Goal: Transaction & Acquisition: Book appointment/travel/reservation

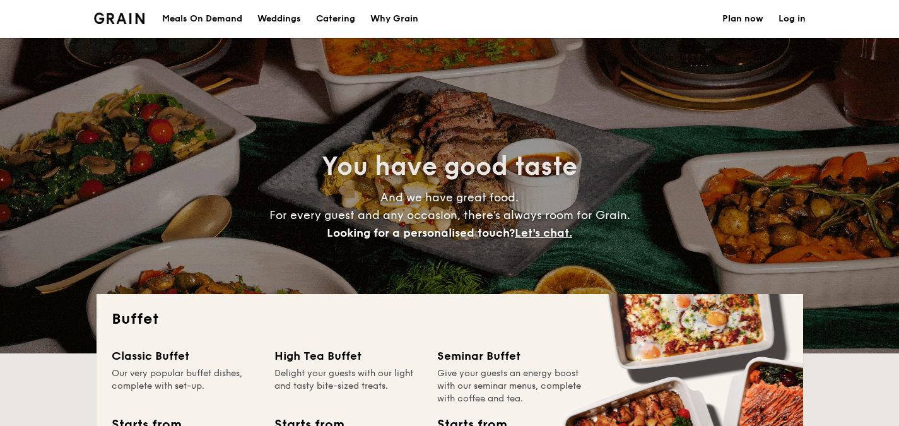
select select
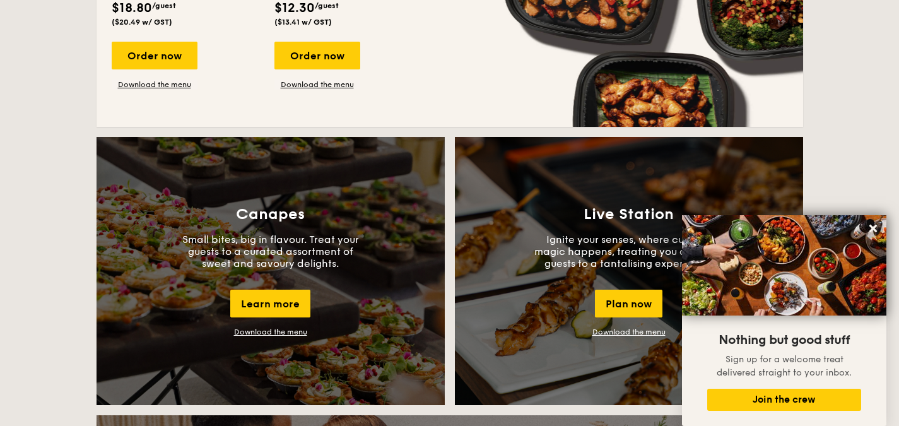
scroll to position [947, 0]
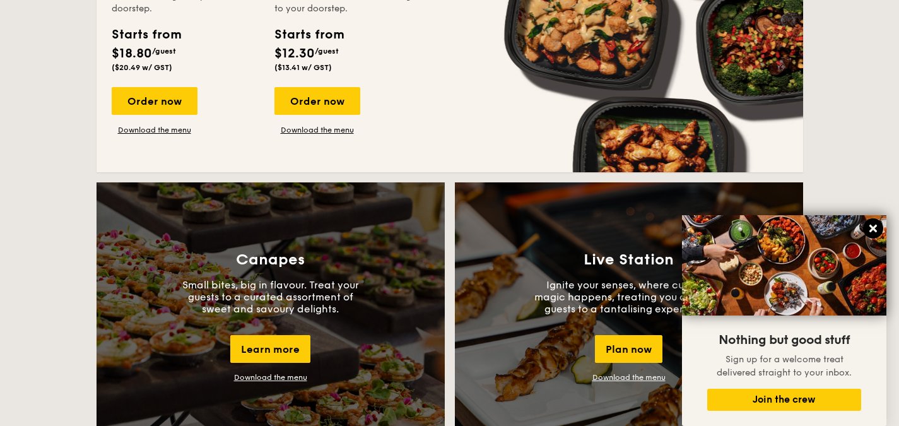
click at [867, 232] on button at bounding box center [873, 228] width 20 height 20
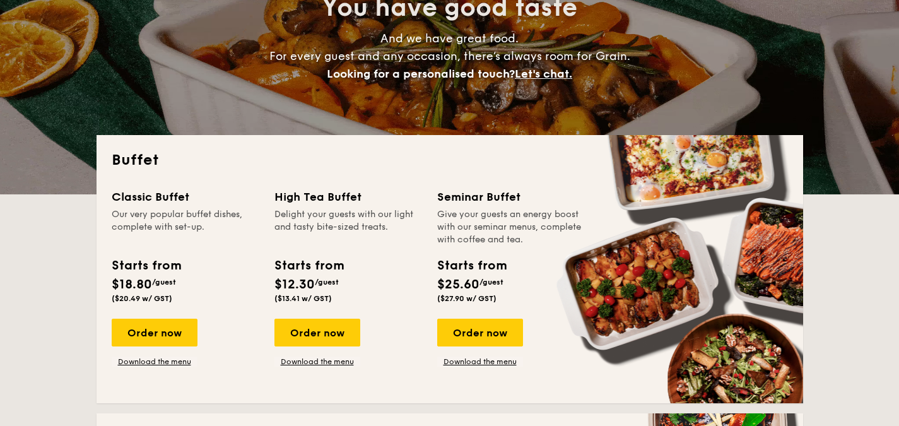
scroll to position [252, 0]
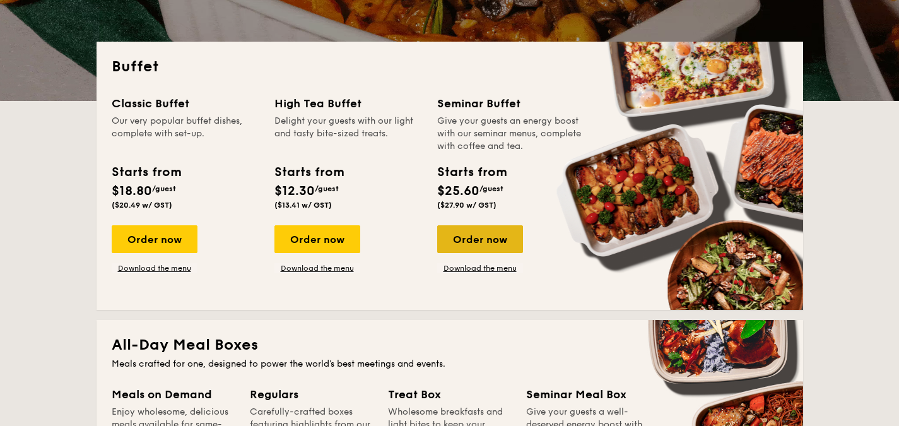
click at [493, 242] on div "Order now" at bounding box center [480, 239] width 86 height 28
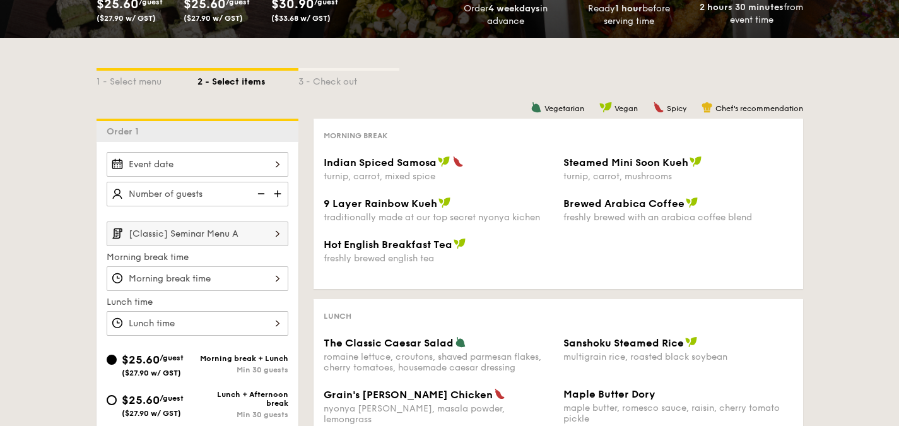
scroll to position [126, 0]
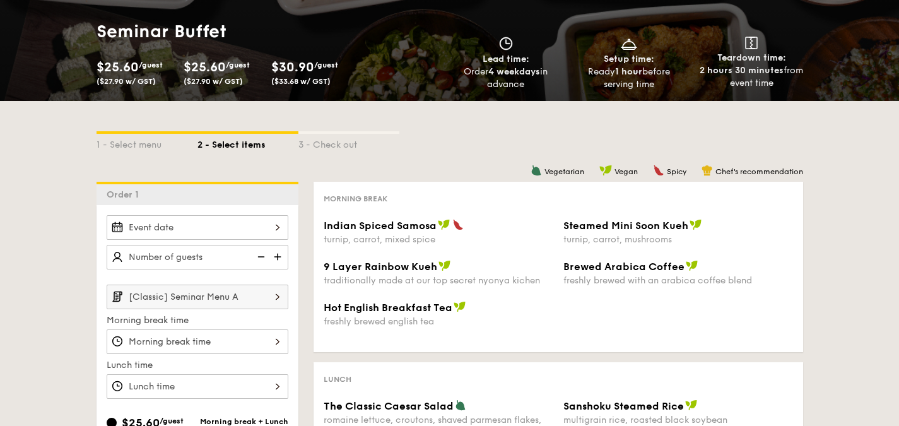
click at [322, 141] on div "3 - Check out" at bounding box center [348, 143] width 101 height 18
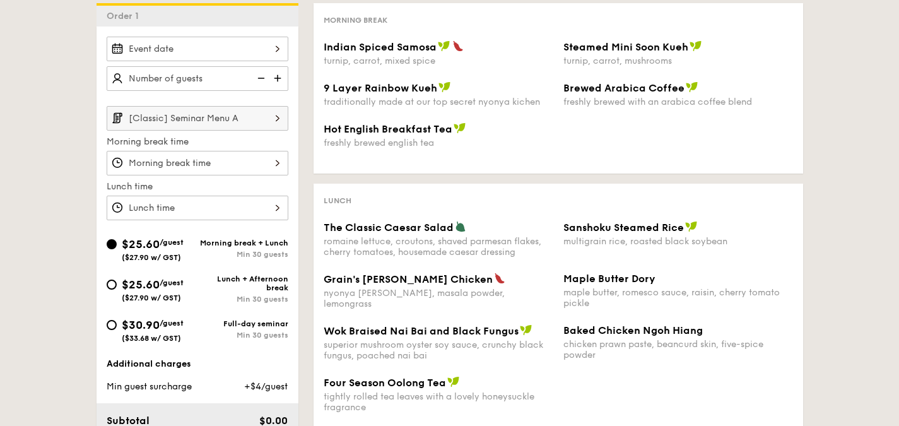
scroll to position [316, 0]
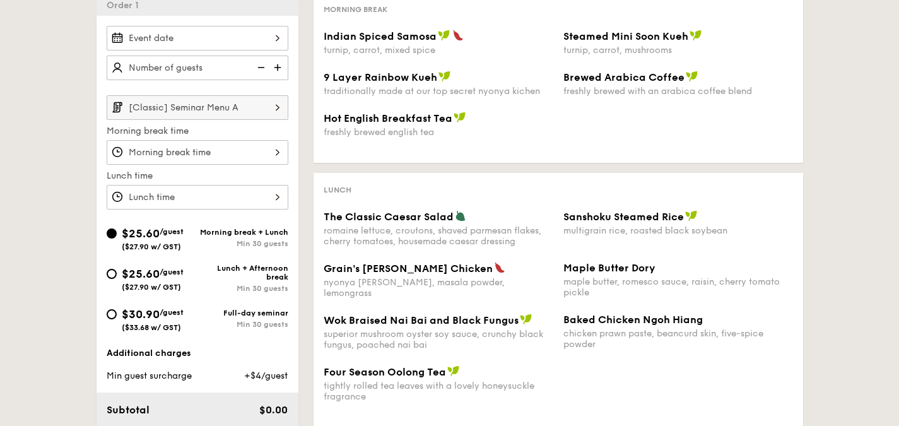
click at [447, 171] on div "Vegetarian Vegan Spicy Chef's recommendation Morning break Indian Spiced Samosa…" at bounding box center [550, 214] width 505 height 445
click at [424, 188] on div "Lunch" at bounding box center [559, 189] width 470 height 12
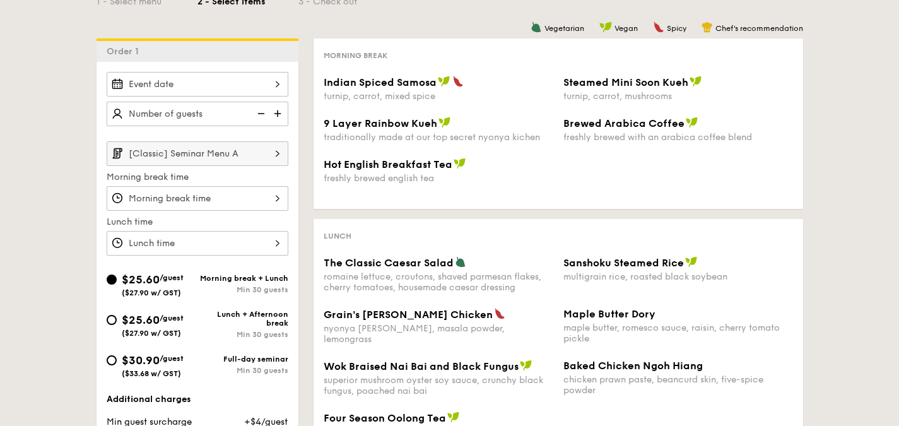
scroll to position [189, 0]
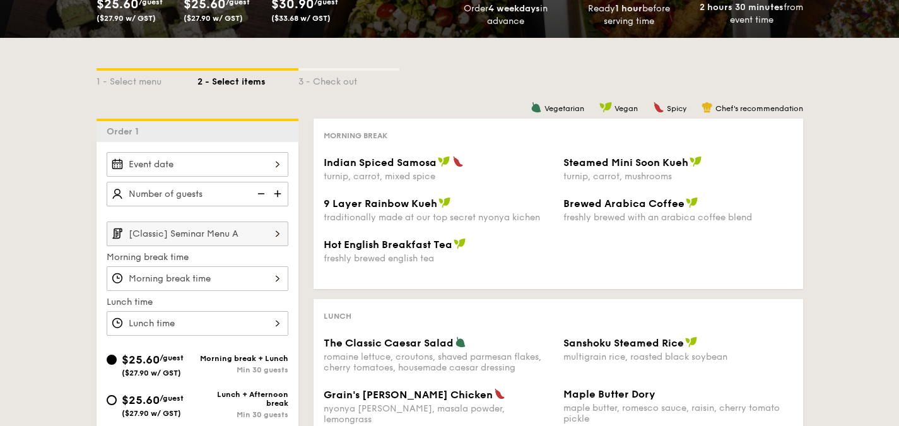
click at [381, 168] on span "Indian Spiced Samosa" at bounding box center [380, 163] width 113 height 12
drag, startPoint x: 364, startPoint y: 163, endPoint x: 427, endPoint y: 163, distance: 63.1
click at [427, 163] on span "Indian Spiced Samosa" at bounding box center [380, 163] width 113 height 12
click at [433, 172] on div "turnip, carrot, mixed spice" at bounding box center [439, 176] width 230 height 11
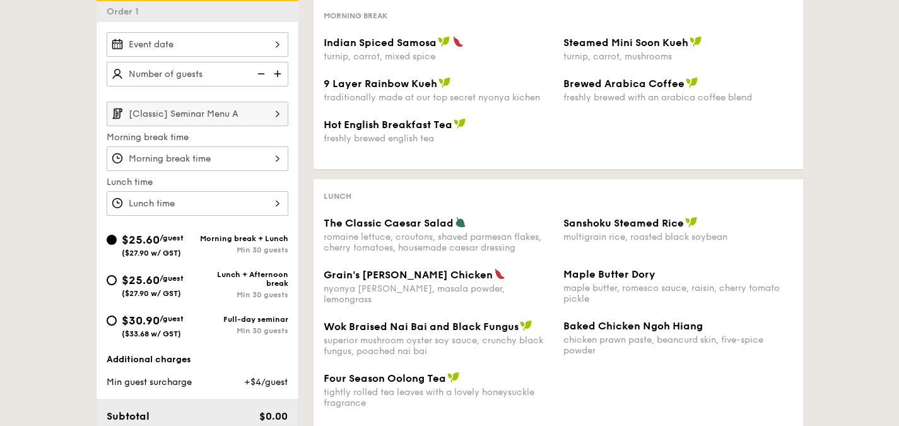
scroll to position [316, 0]
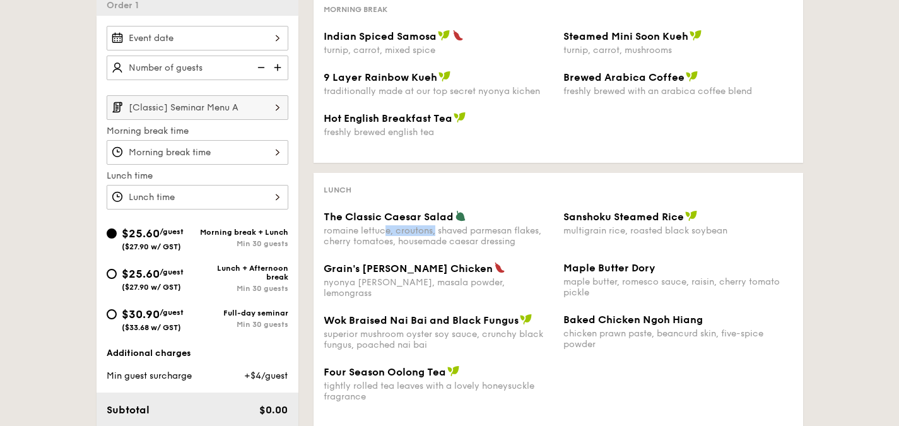
drag, startPoint x: 387, startPoint y: 226, endPoint x: 437, endPoint y: 225, distance: 49.9
click at [437, 225] on div "The Classic Caesar Salad romaine lettuce, croutons, shaved parmesan flakes, che…" at bounding box center [439, 228] width 230 height 37
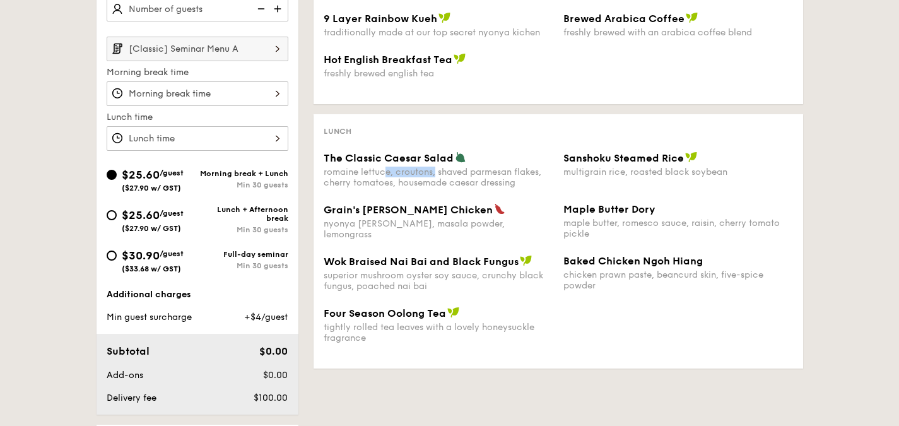
scroll to position [379, 0]
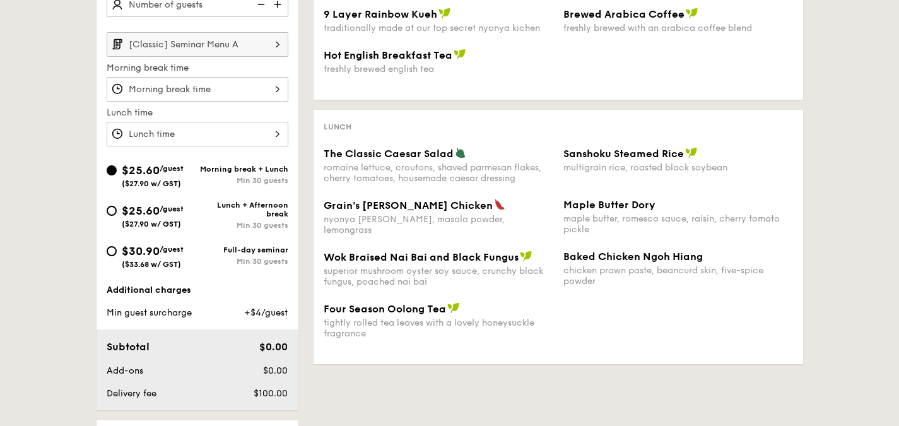
click at [118, 208] on div "$25.60 /guest ($27.90 w/ GST)" at bounding box center [152, 215] width 91 height 27
click at [117, 208] on input "$25.60 /guest ($27.90 w/ GST) Lunch + Afternoon break Min 30 guests" at bounding box center [112, 211] width 10 height 10
radio input "true"
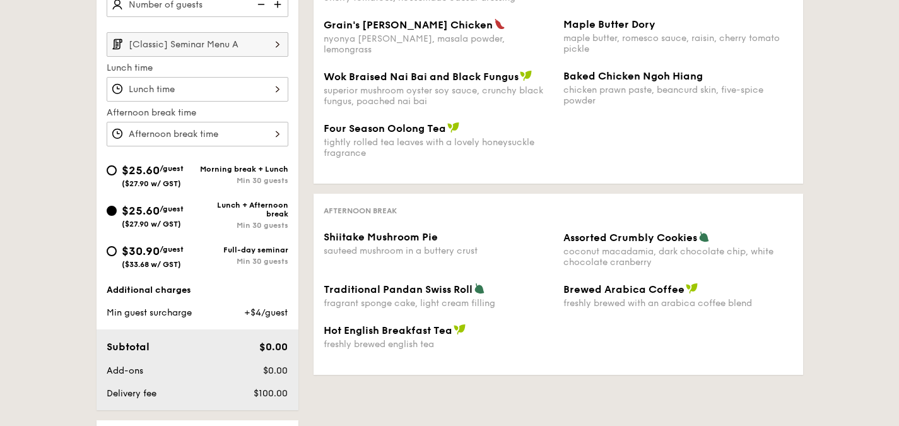
click at [145, 256] on span "$30.90" at bounding box center [141, 251] width 38 height 14
click at [117, 256] on input "$30.90 /guest ($33.68 w/ GST) Full-day seminar Min 30 guests" at bounding box center [112, 251] width 10 height 10
radio input "true"
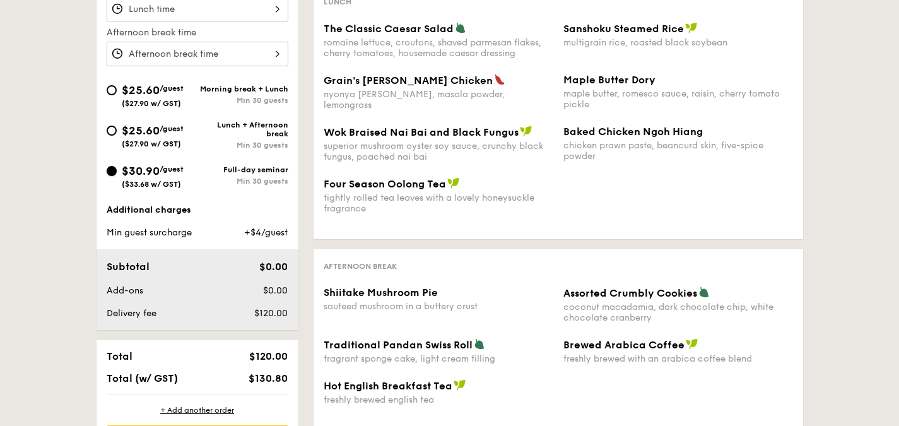
scroll to position [505, 0]
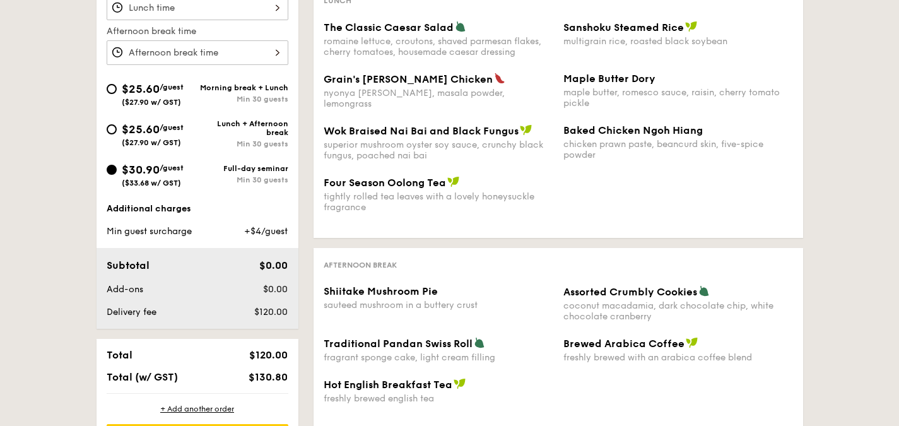
click at [133, 133] on span "$25.60" at bounding box center [141, 129] width 38 height 14
click at [117, 133] on input "$25.60 /guest ($27.90 w/ GST) Lunch + Afternoon break Min 30 guests" at bounding box center [112, 129] width 10 height 10
radio input "true"
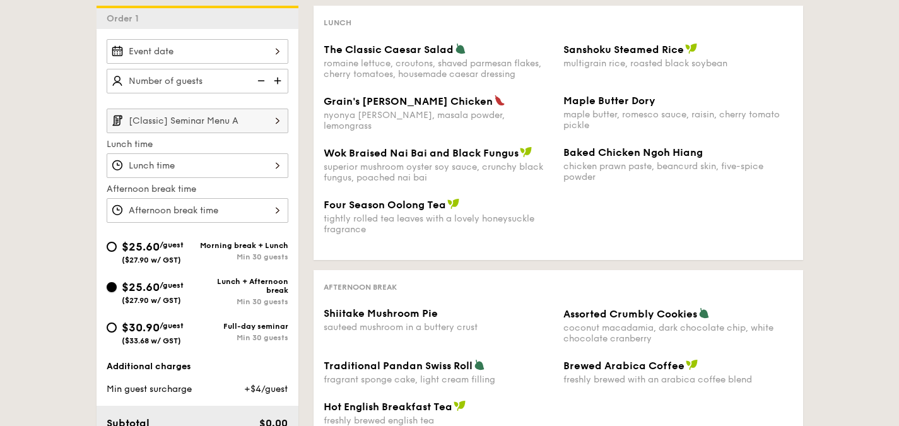
scroll to position [271, 0]
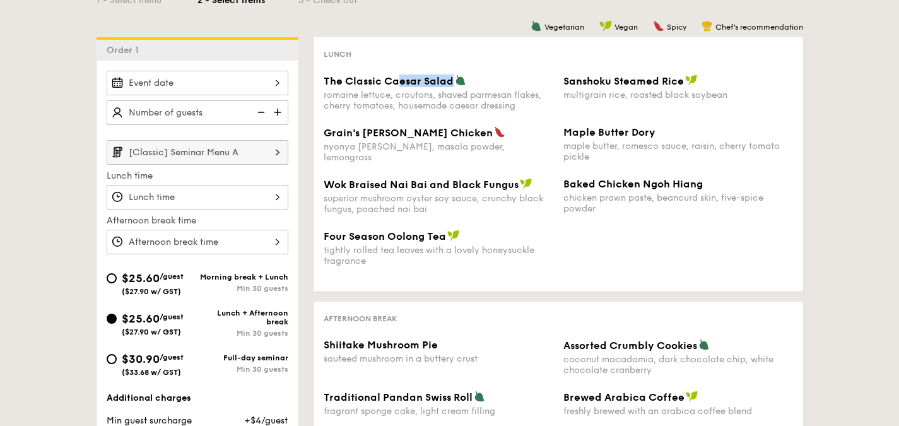
drag, startPoint x: 398, startPoint y: 81, endPoint x: 455, endPoint y: 80, distance: 56.8
click at [455, 80] on div "The Classic Caesar Salad" at bounding box center [439, 80] width 230 height 13
click at [598, 80] on span "Sanshoku Steamed Rice" at bounding box center [624, 81] width 121 height 12
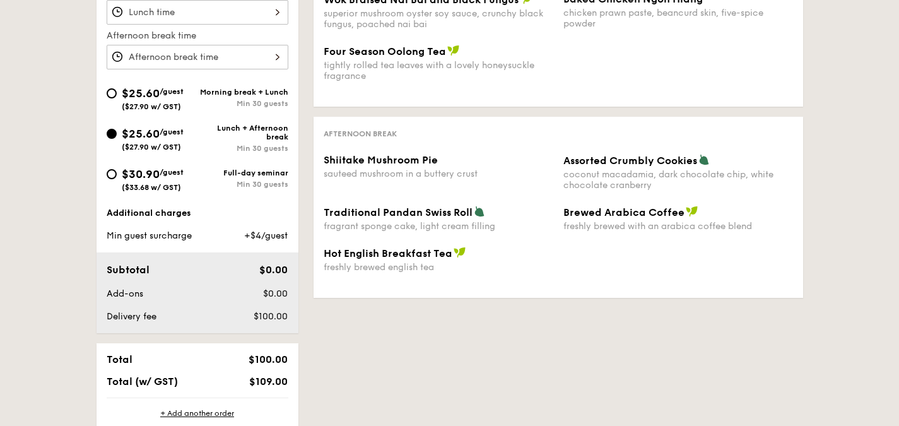
scroll to position [460, 0]
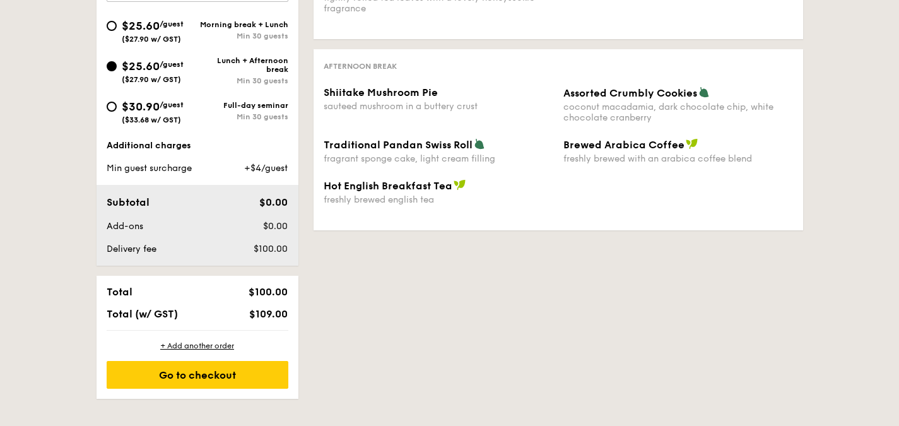
click at [138, 115] on div "$30.90 /guest ($33.68 w/ GST)" at bounding box center [153, 111] width 62 height 27
click at [117, 112] on input "$30.90 /guest ($33.68 w/ GST) Full-day seminar Min 30 guests" at bounding box center [112, 107] width 10 height 10
radio input "true"
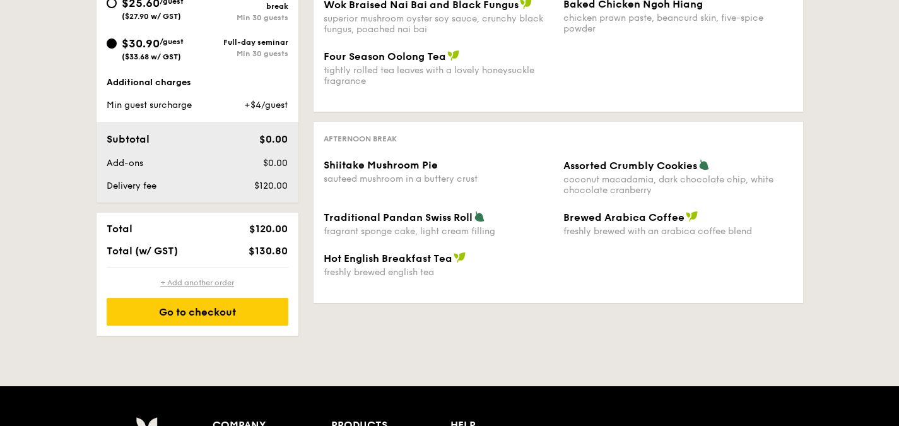
click at [213, 281] on div "+ Add another order" at bounding box center [198, 283] width 182 height 10
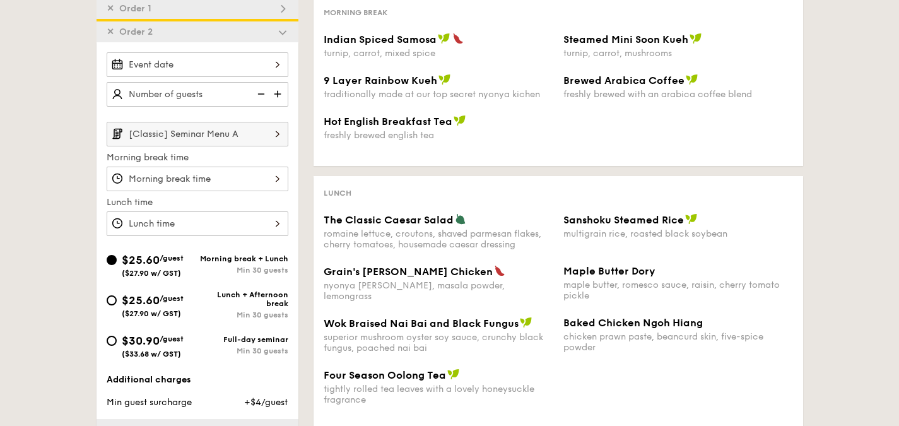
scroll to position [249, 0]
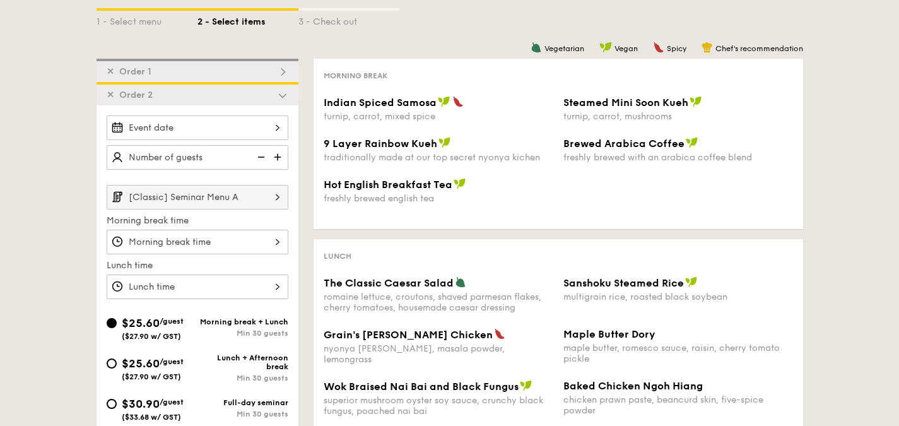
click at [205, 199] on input "[Classic] Seminar Menu A" at bounding box center [198, 197] width 182 height 25
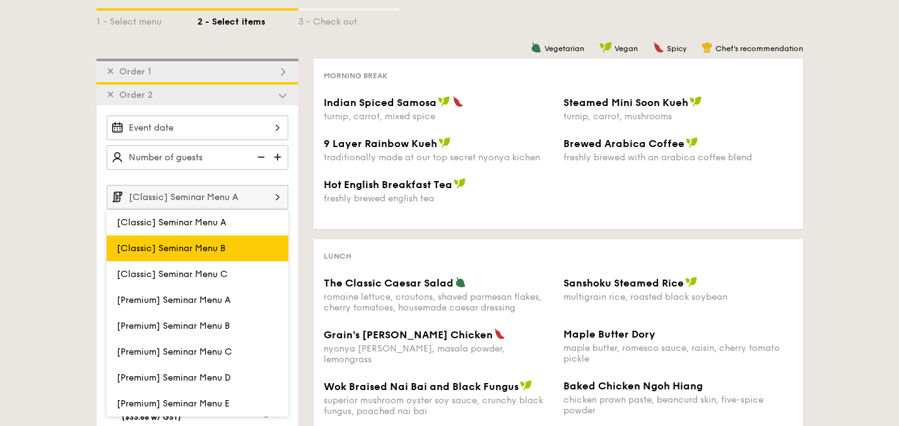
click at [223, 244] on span "[Classic] Seminar Menu B" at bounding box center [171, 248] width 109 height 11
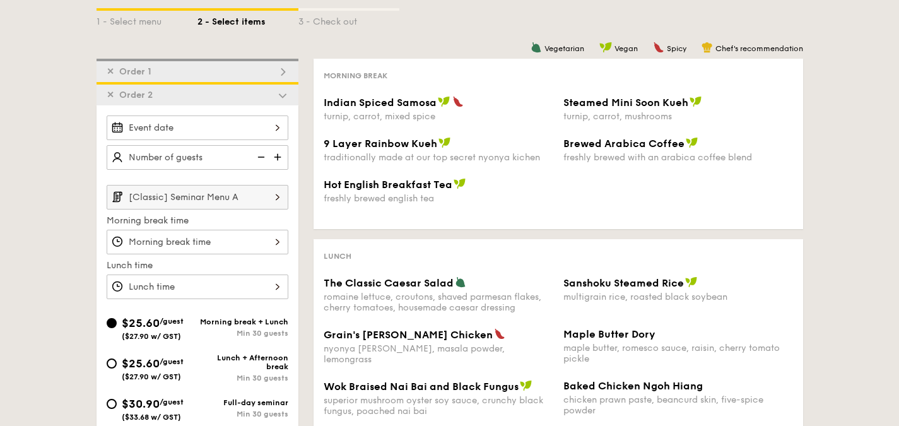
click at [233, 192] on input "[Classic] Seminar Menu A" at bounding box center [198, 197] width 182 height 25
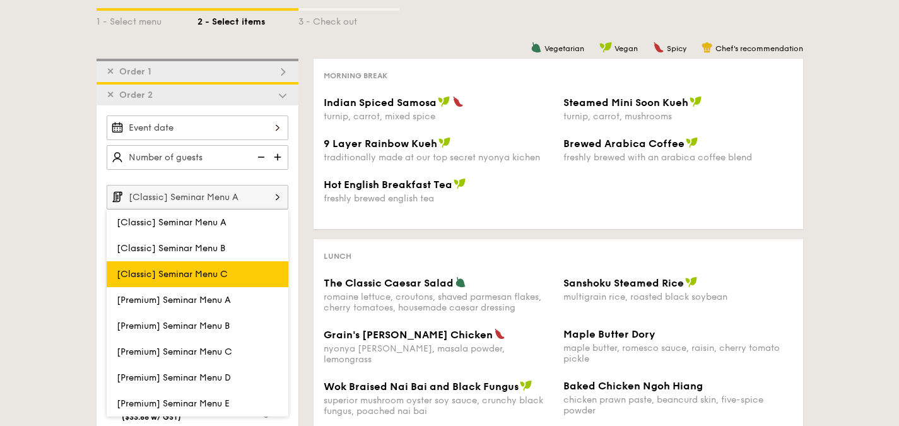
click at [228, 268] on label "[Classic] Seminar Menu C" at bounding box center [198, 274] width 182 height 26
click at [0, 0] on input "[Classic] Seminar Menu C" at bounding box center [0, 0] width 0 height 0
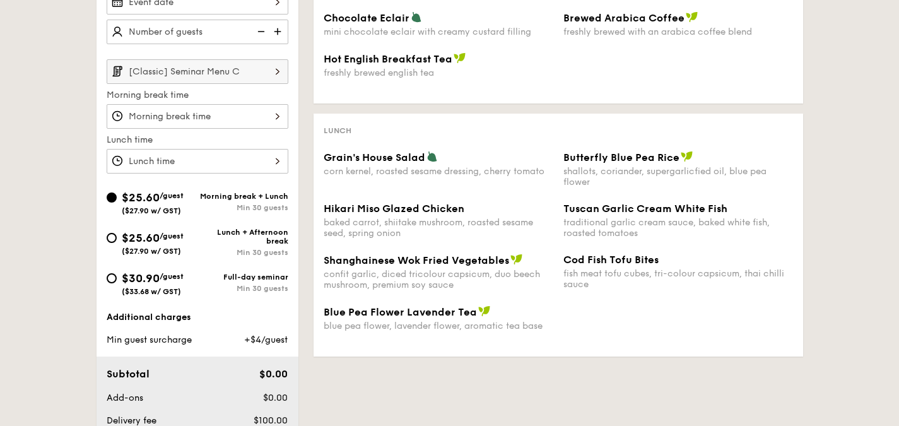
scroll to position [375, 0]
click at [210, 68] on input "[Classic] Seminar Menu C" at bounding box center [198, 71] width 182 height 25
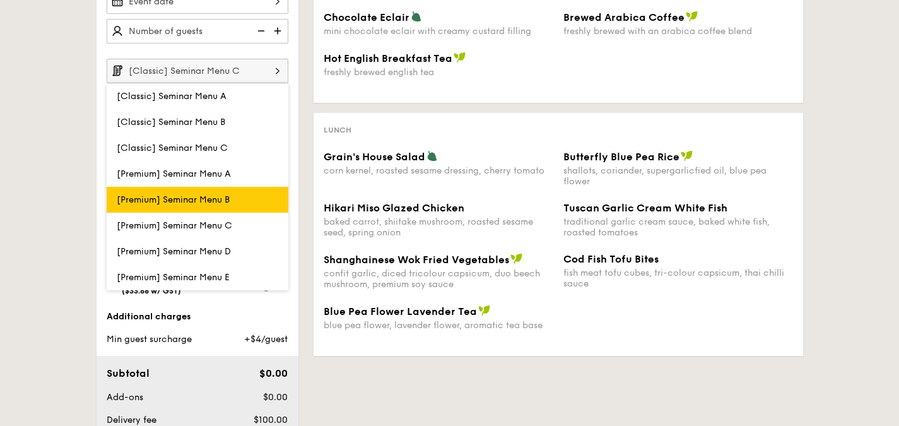
click at [220, 199] on span "[Premium] Seminar Menu B" at bounding box center [173, 199] width 113 height 11
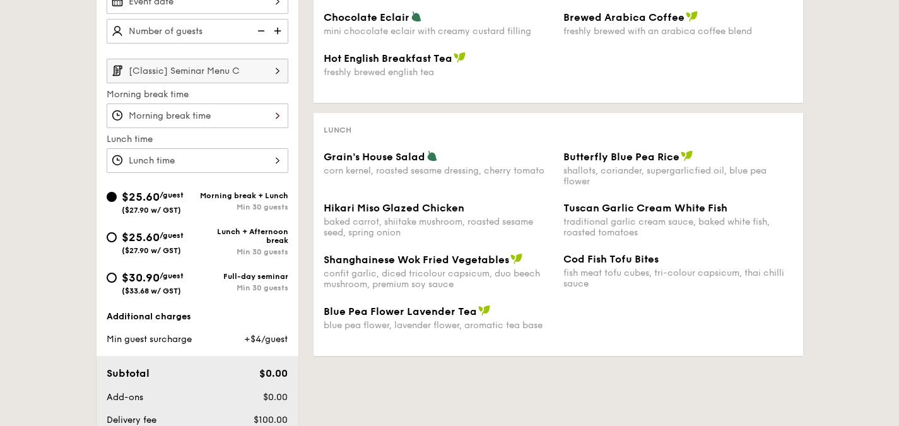
scroll to position [312, 0]
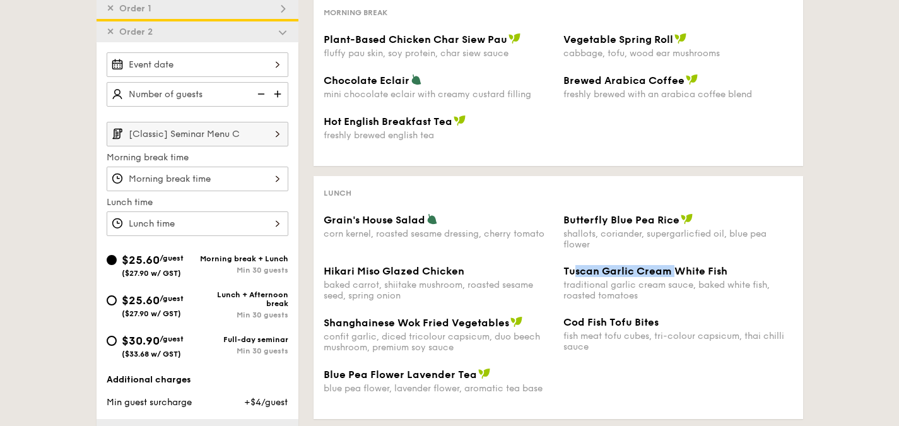
drag, startPoint x: 576, startPoint y: 268, endPoint x: 672, endPoint y: 271, distance: 96.0
click at [672, 271] on span "Tuscan Garlic Cream White Fish" at bounding box center [646, 271] width 164 height 12
click at [674, 283] on div "traditional garlic cream sauce, baked white fish, roasted tomatoes" at bounding box center [679, 290] width 230 height 21
drag, startPoint x: 346, startPoint y: 76, endPoint x: 391, endPoint y: 77, distance: 45.5
click at [391, 77] on span "Chocolate Eclair" at bounding box center [367, 80] width 86 height 12
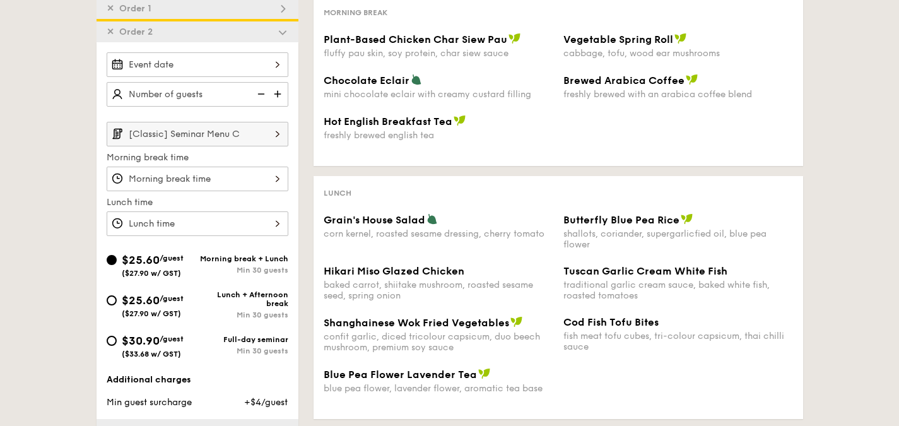
click at [196, 125] on input "[Classic] Seminar Menu C" at bounding box center [198, 134] width 182 height 25
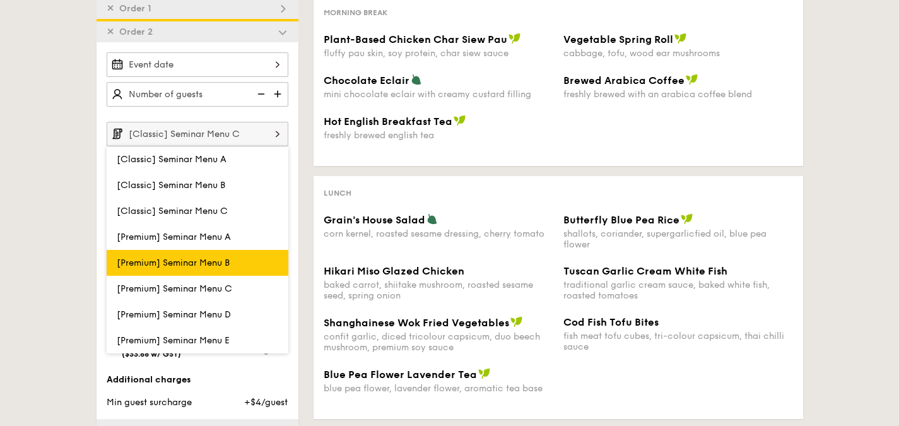
click at [234, 263] on label "[Premium] Seminar Menu B" at bounding box center [198, 263] width 182 height 26
click at [0, 0] on input "[Premium] Seminar Menu B" at bounding box center [0, 0] width 0 height 0
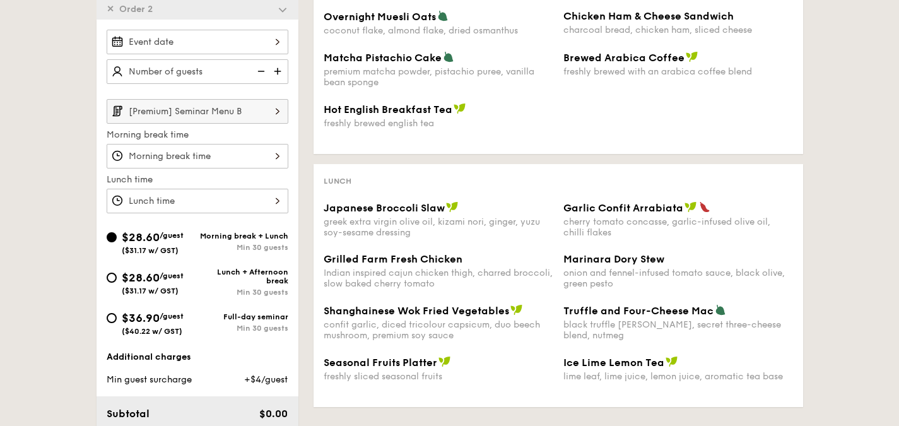
scroll to position [375, 0]
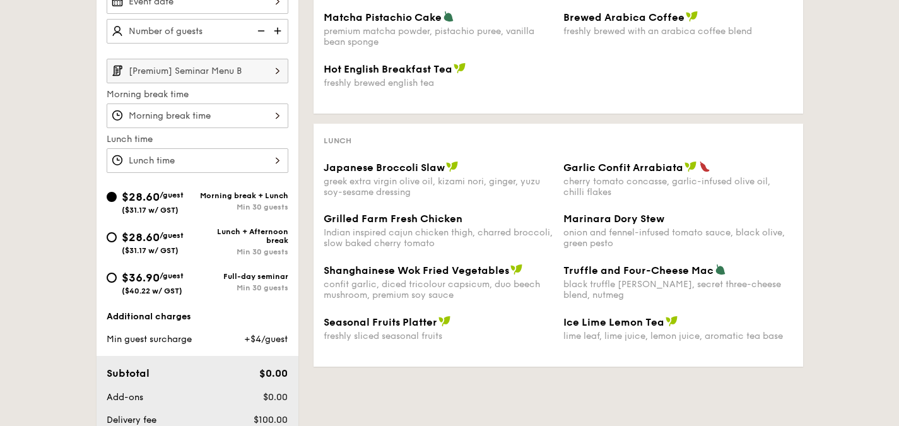
click at [200, 70] on input "[Premium] Seminar Menu B" at bounding box center [198, 71] width 182 height 25
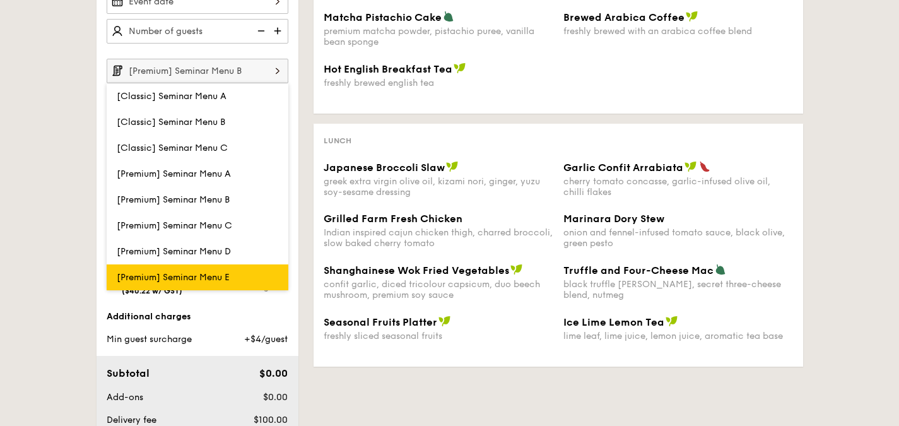
click at [238, 267] on label "[Premium] Seminar Menu E" at bounding box center [198, 277] width 182 height 26
click at [0, 0] on input "[Premium] Seminar Menu E" at bounding box center [0, 0] width 0 height 0
type input "[Premium] Seminar Menu E"
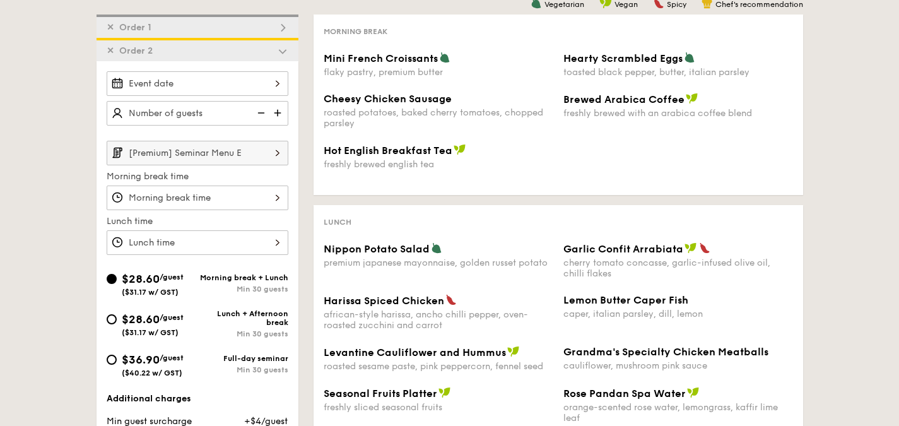
scroll to position [186, 0]
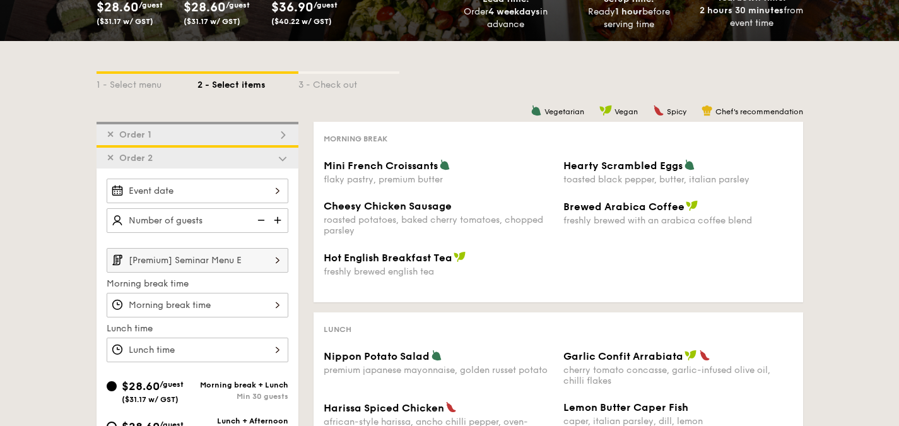
click at [283, 158] on img at bounding box center [282, 158] width 11 height 11
click at [279, 134] on img at bounding box center [282, 134] width 11 height 11
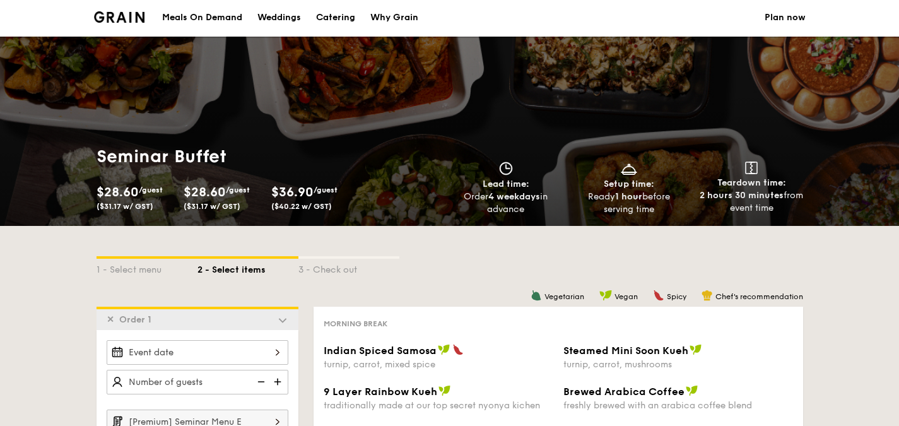
scroll to position [0, 0]
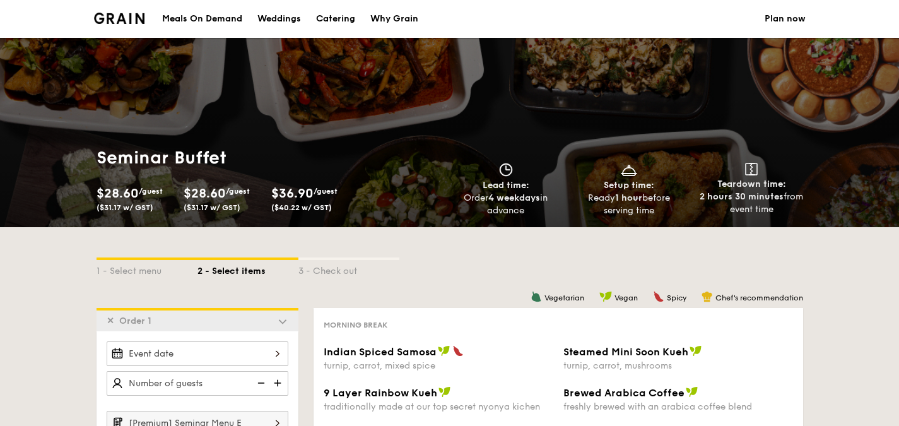
click at [334, 16] on div "Catering" at bounding box center [335, 19] width 39 height 38
select select
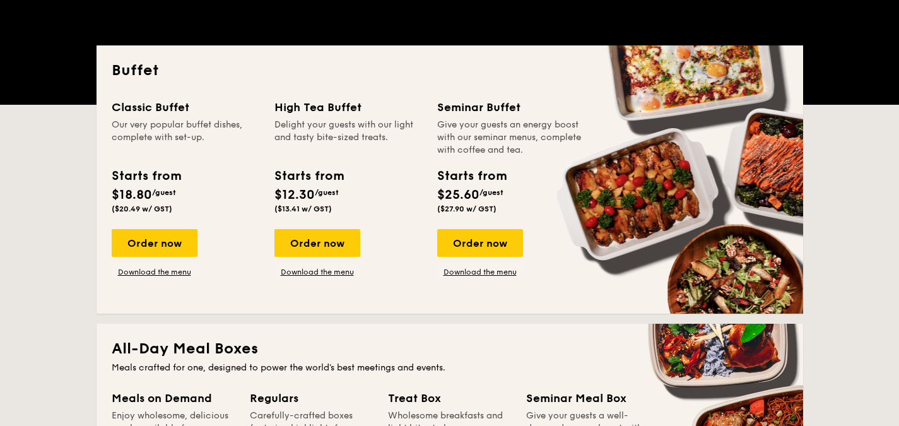
scroll to position [252, 0]
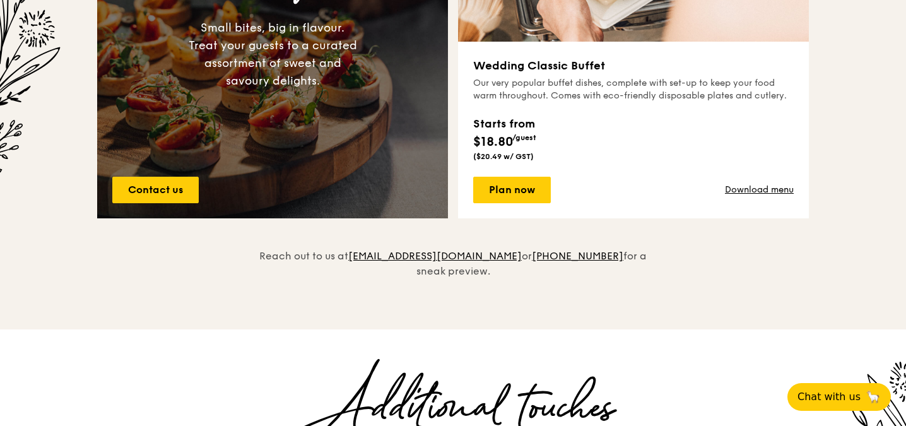
scroll to position [1080, 0]
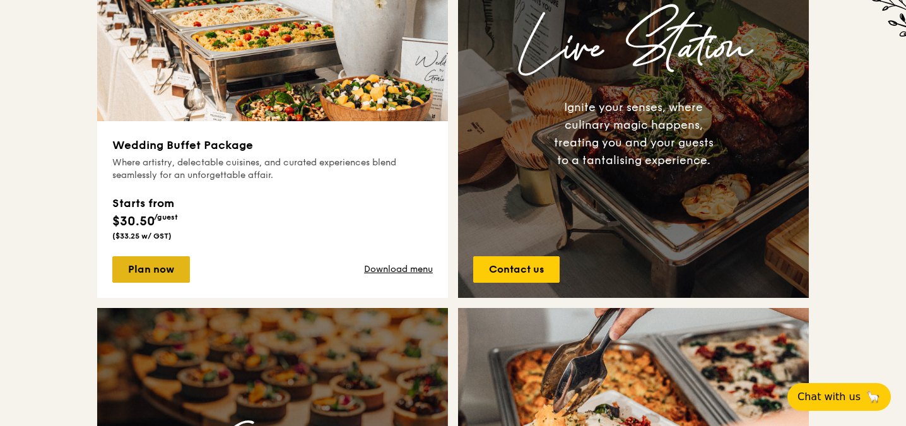
click at [170, 273] on link "Plan now" at bounding box center [151, 269] width 78 height 27
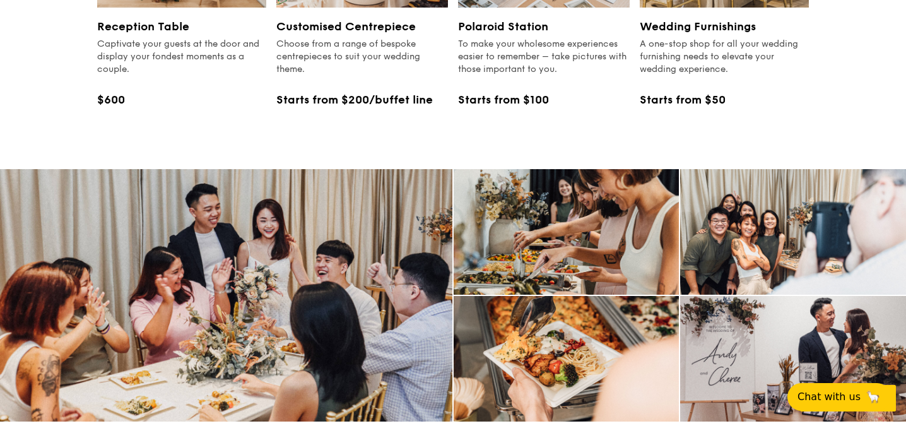
scroll to position [1565, 0]
